Goal: Task Accomplishment & Management: Manage account settings

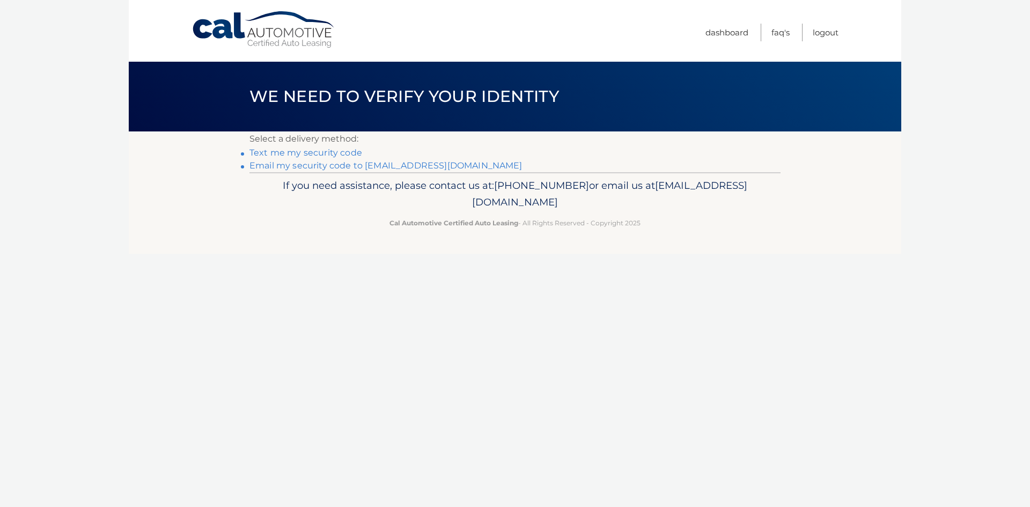
click at [315, 166] on link "Email my security code to [EMAIL_ADDRESS][DOMAIN_NAME]" at bounding box center [385, 165] width 273 height 10
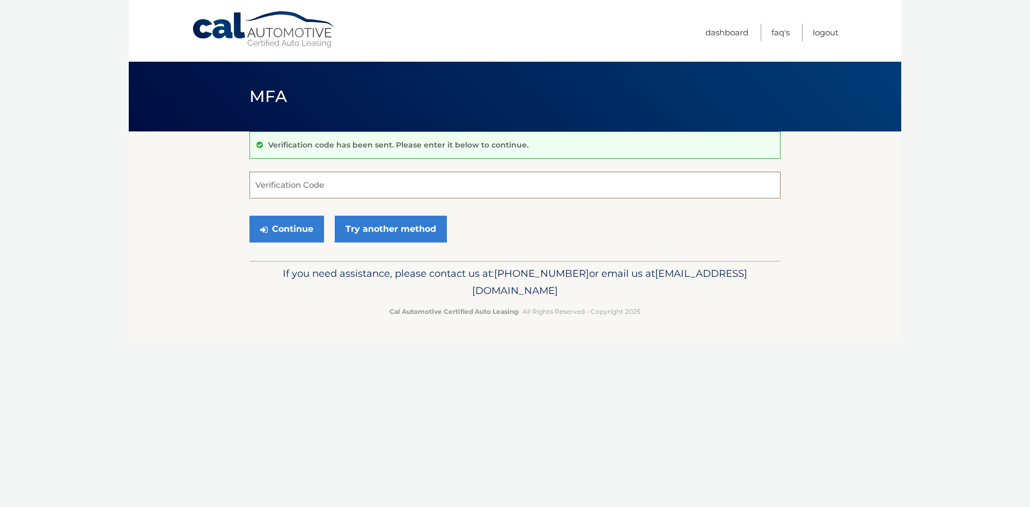
click at [319, 183] on input "Verification Code" at bounding box center [514, 185] width 531 height 27
type input "040665"
click at [307, 228] on button "Continue" at bounding box center [286, 229] width 75 height 27
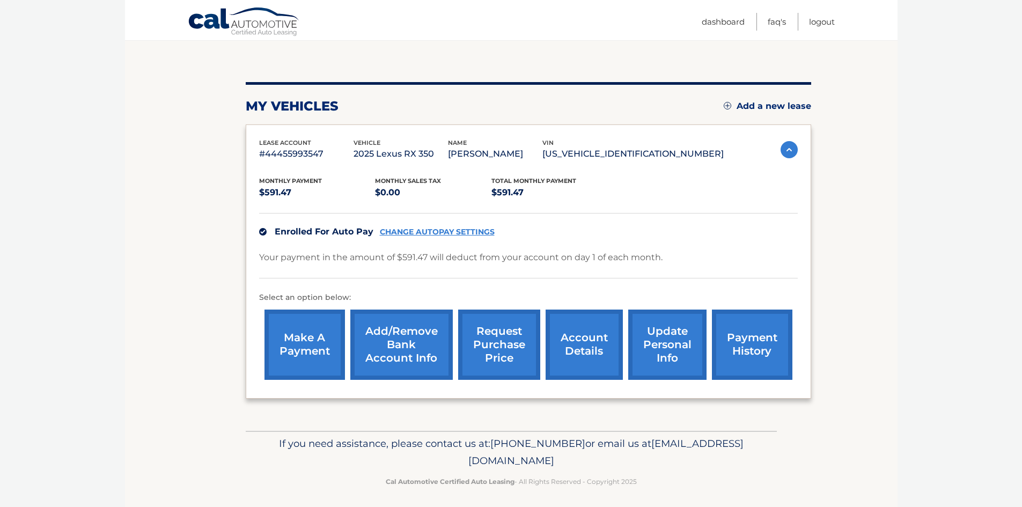
scroll to position [102, 0]
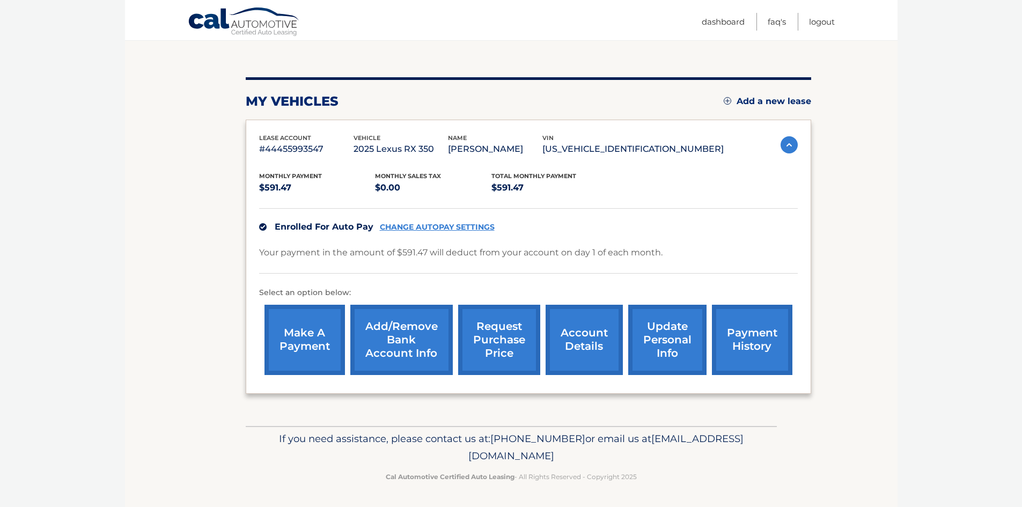
click at [765, 355] on link "payment history" at bounding box center [752, 340] width 80 height 70
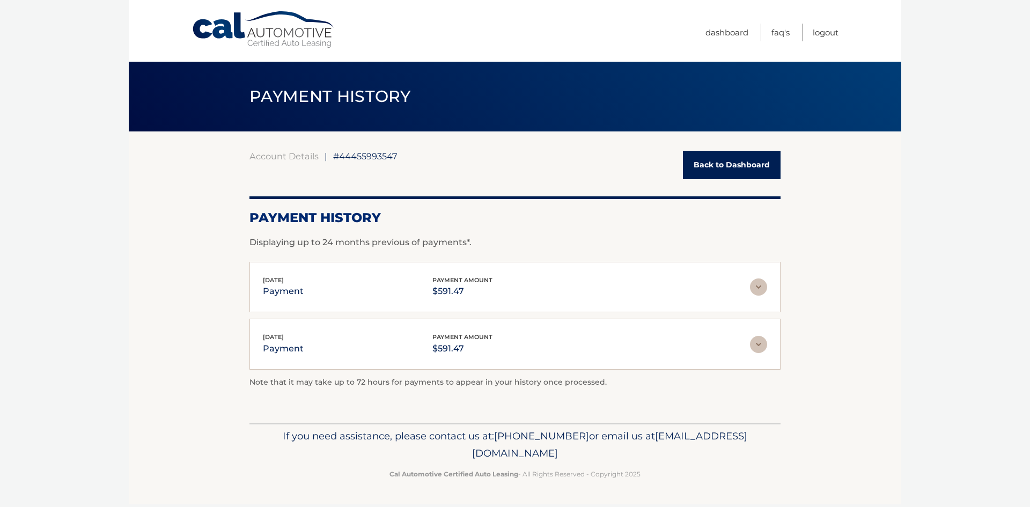
click at [724, 169] on link "Back to Dashboard" at bounding box center [732, 165] width 98 height 28
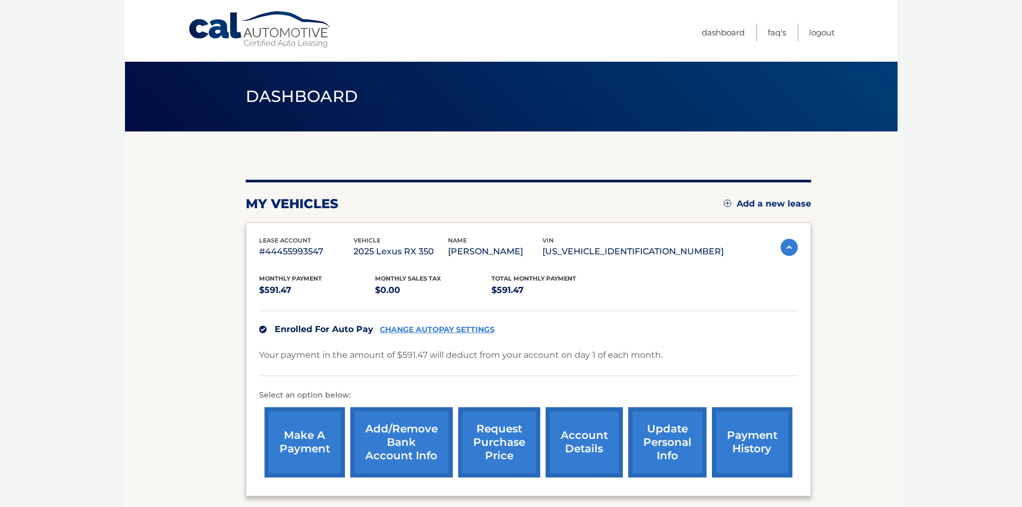
click at [472, 325] on link "CHANGE AUTOPAY SETTINGS" at bounding box center [437, 329] width 115 height 9
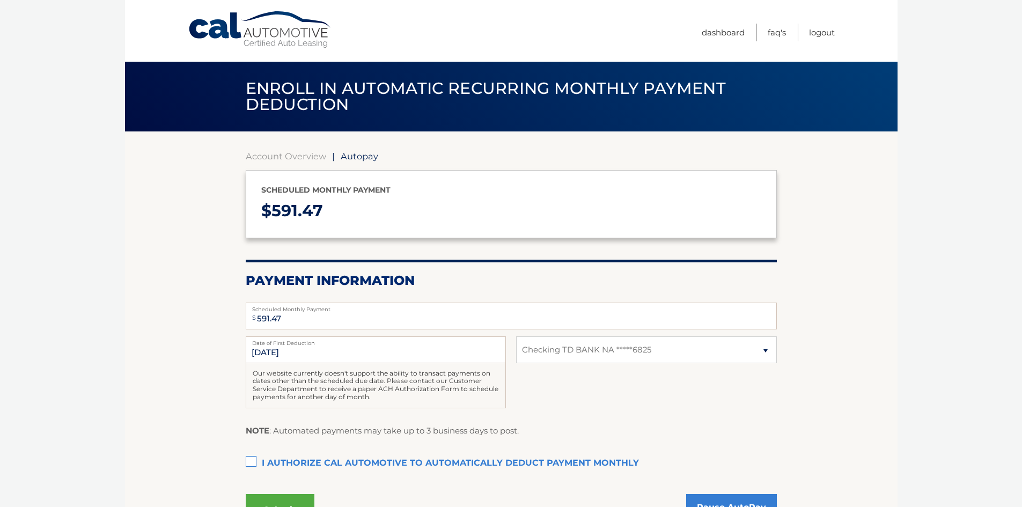
select select "ZTJlZDhlOTQtNjZjOC00N2VjLWFlZmUtZTUwNDQ2YzI3YmU2"
click at [253, 460] on label "I authorize cal automotive to automatically deduct payment monthly This checkbo…" at bounding box center [511, 463] width 531 height 21
click at [0, 0] on input "I authorize cal automotive to automatically deduct payment monthly This checkbo…" at bounding box center [0, 0] width 0 height 0
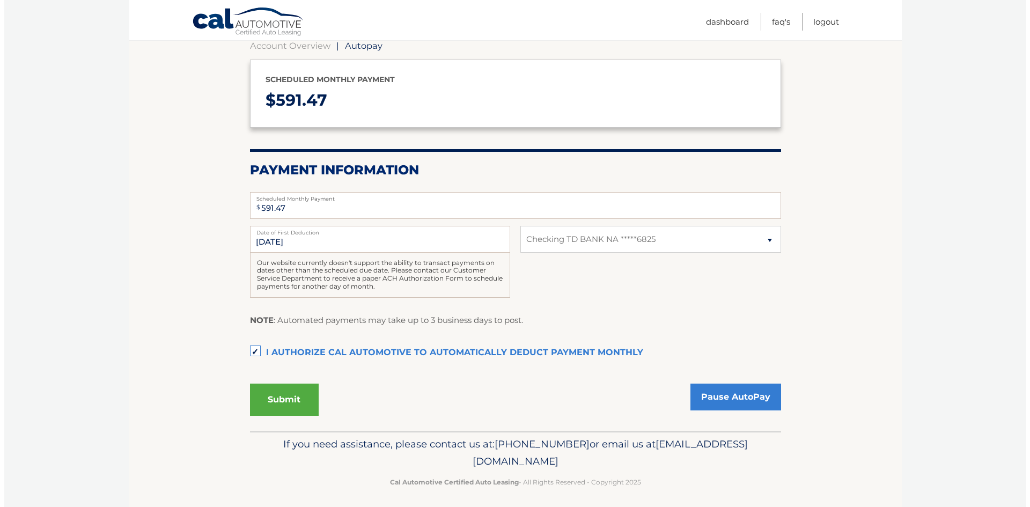
scroll to position [116, 0]
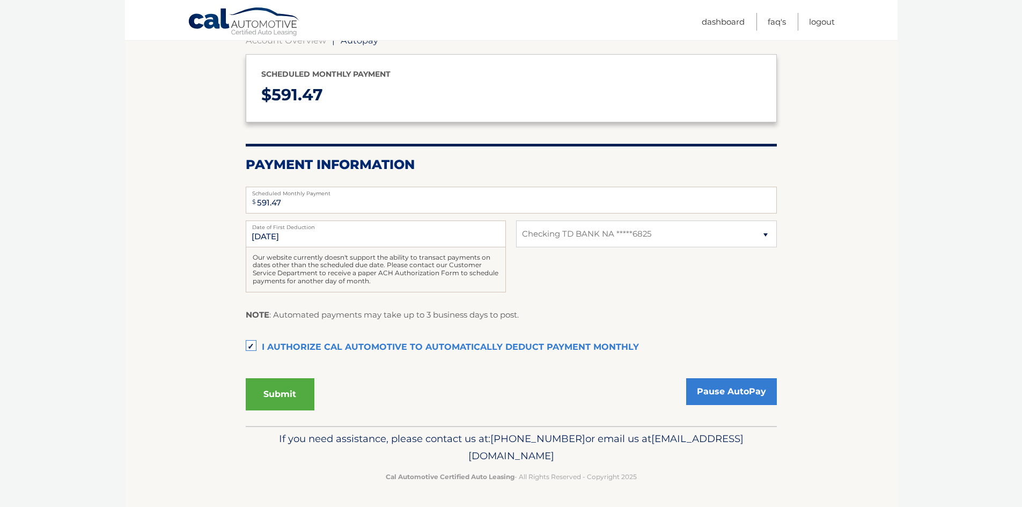
click at [284, 392] on button "Submit" at bounding box center [280, 394] width 69 height 32
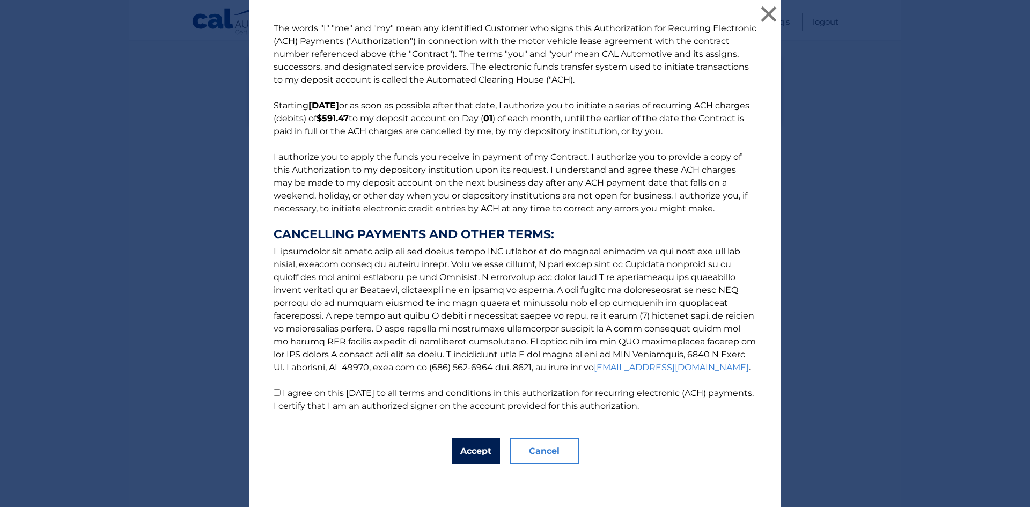
click at [488, 445] on button "Accept" at bounding box center [476, 451] width 48 height 26
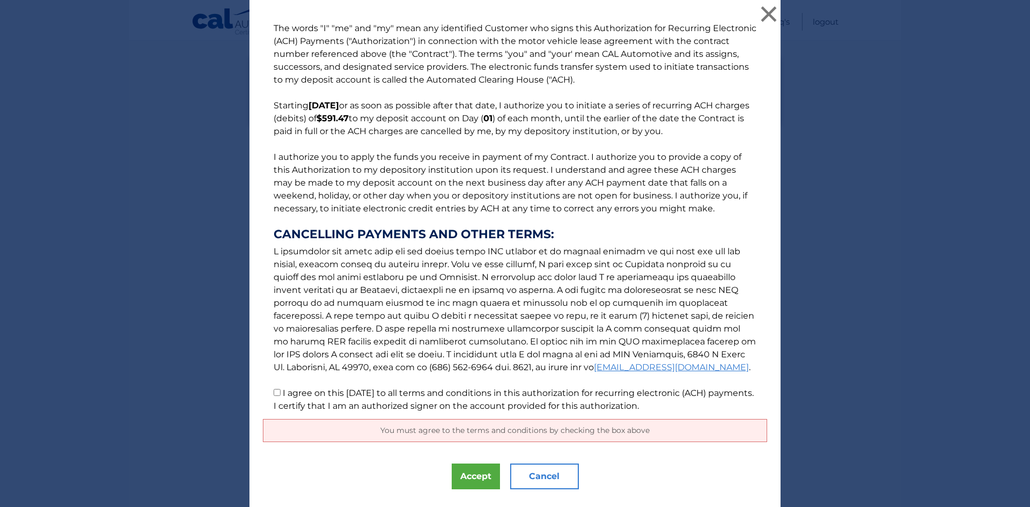
click at [275, 394] on input "I agree on this 09/10/2025 to all terms and conditions in this authorization fo…" at bounding box center [277, 392] width 7 height 7
checkbox input "true"
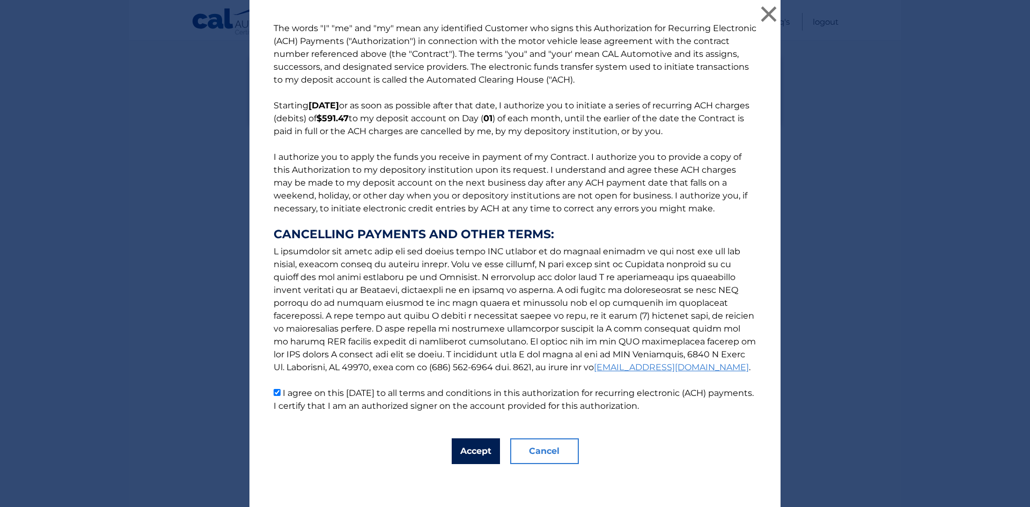
click at [473, 455] on button "Accept" at bounding box center [476, 451] width 48 height 26
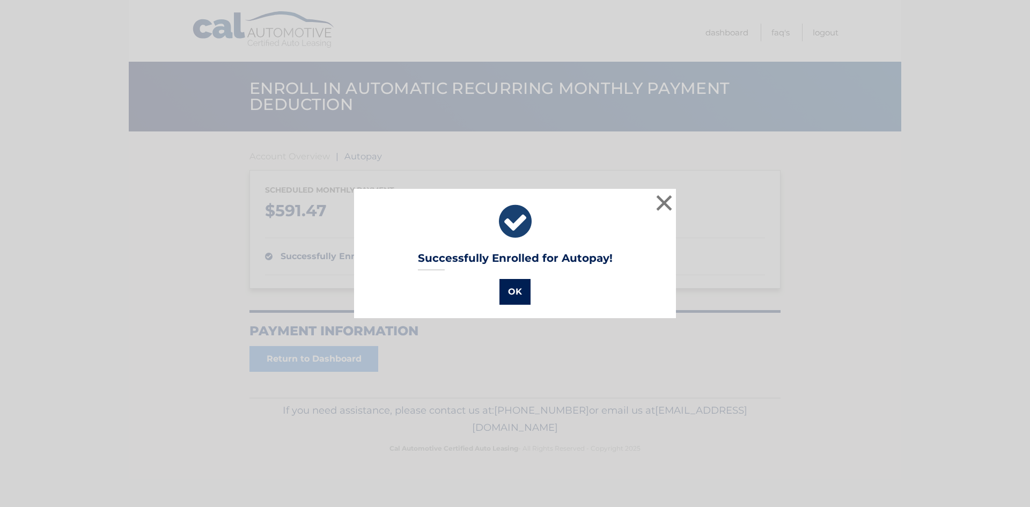
click at [507, 297] on button "OK" at bounding box center [514, 292] width 31 height 26
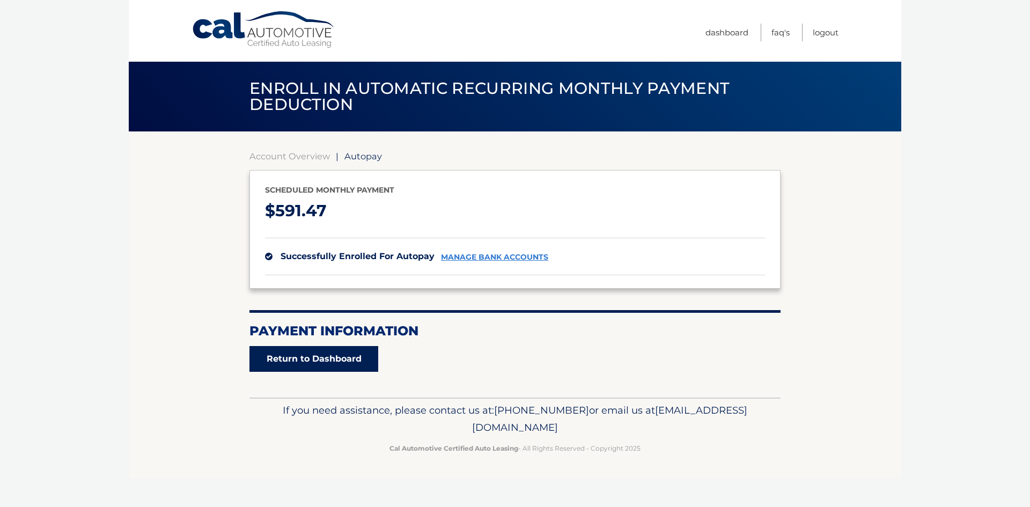
click at [333, 361] on link "Return to Dashboard" at bounding box center [313, 359] width 129 height 26
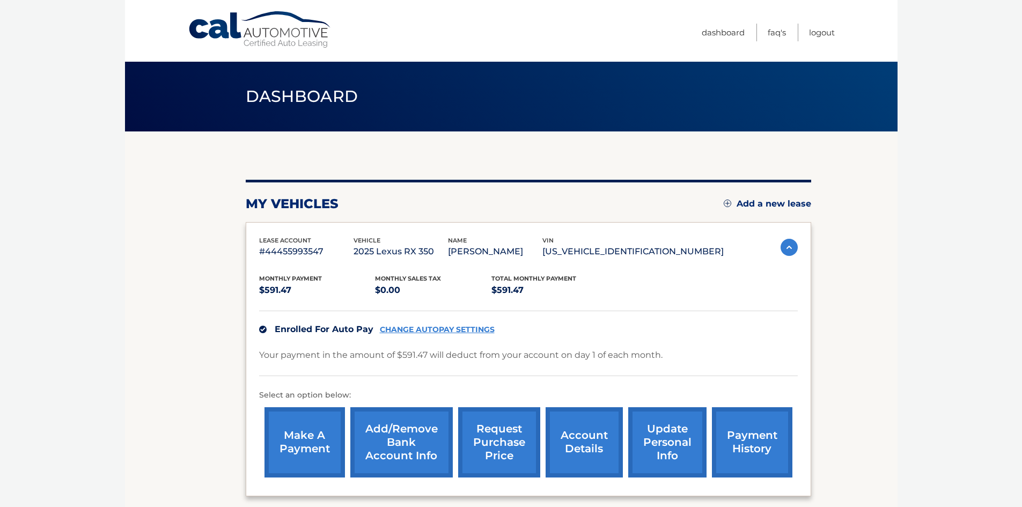
click at [728, 439] on link "payment history" at bounding box center [752, 442] width 80 height 70
click at [745, 435] on link "payment history" at bounding box center [752, 442] width 80 height 70
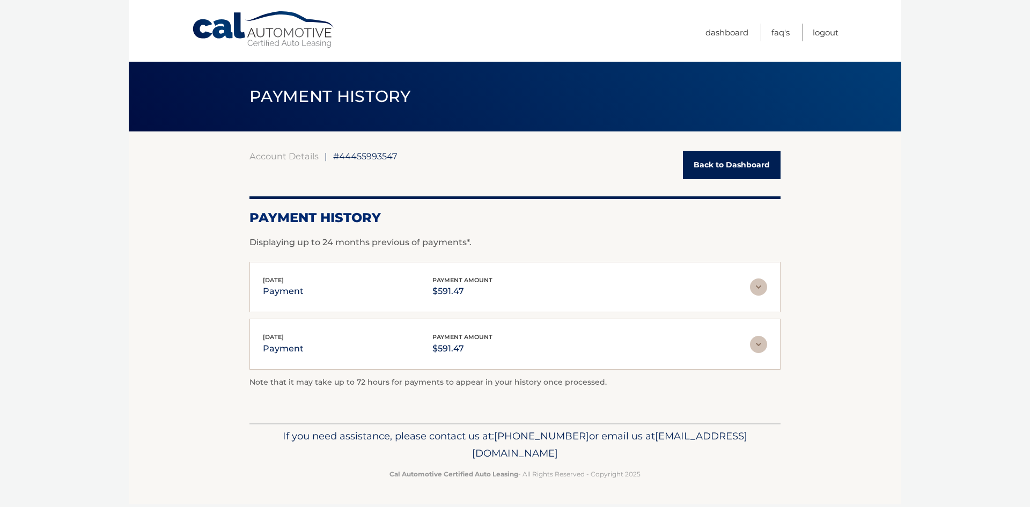
click at [744, 223] on h2 "Payment History" at bounding box center [514, 218] width 531 height 16
